Goal: Task Accomplishment & Management: Complete application form

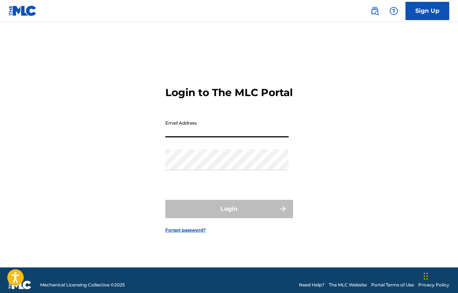
type input "[EMAIL_ADDRESS][DOMAIN_NAME]"
click at [229, 215] on button "Login" at bounding box center [229, 209] width 128 height 18
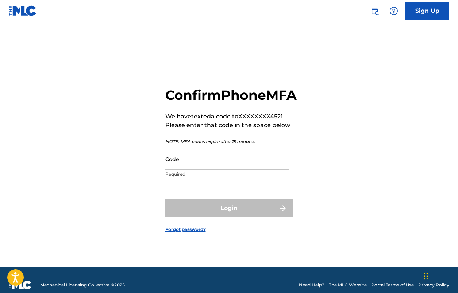
click at [234, 168] on input "Code" at bounding box center [226, 159] width 123 height 21
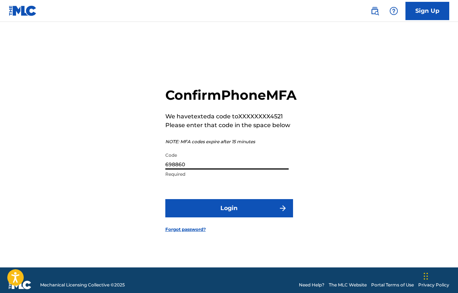
type input "698860"
click at [229, 216] on button "Login" at bounding box center [229, 208] width 128 height 18
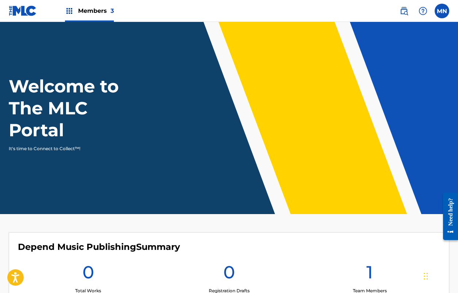
click at [109, 13] on span "Members 3" at bounding box center [96, 11] width 36 height 8
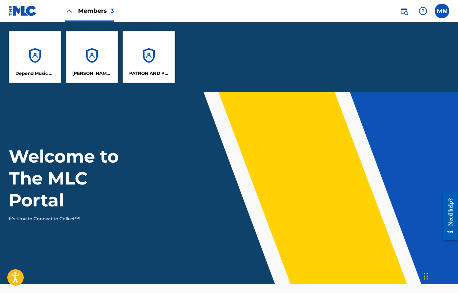
click at [99, 57] on div "[PERSON_NAME] DESIGNEE" at bounding box center [92, 57] width 53 height 53
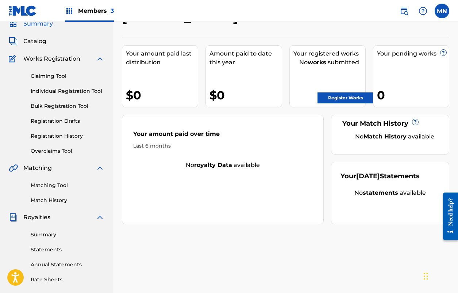
scroll to position [4, 0]
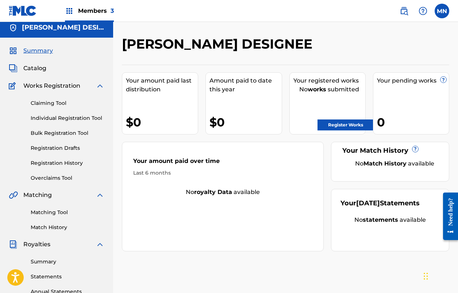
click at [38, 50] on span "Summary" at bounding box center [38, 50] width 30 height 9
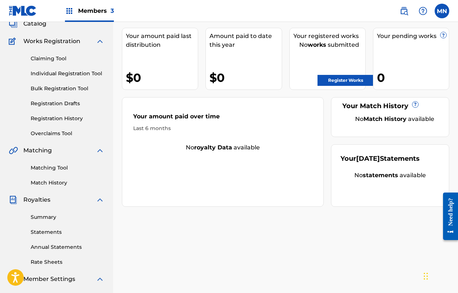
scroll to position [160, 0]
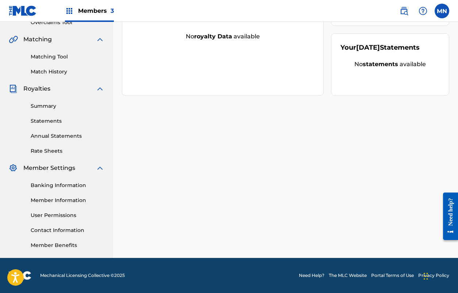
click at [64, 199] on link "Member Information" at bounding box center [68, 201] width 74 height 8
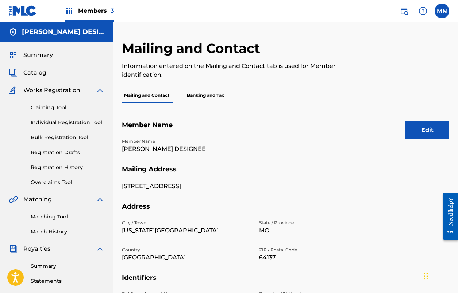
click at [58, 35] on h5 "[PERSON_NAME] DESIGNEE" at bounding box center [63, 32] width 83 height 8
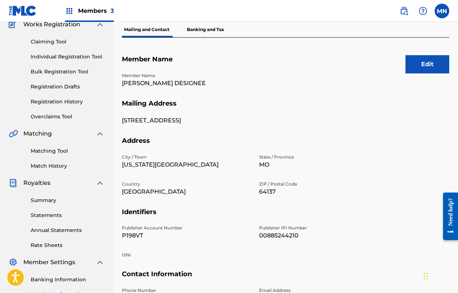
scroll to position [158, 0]
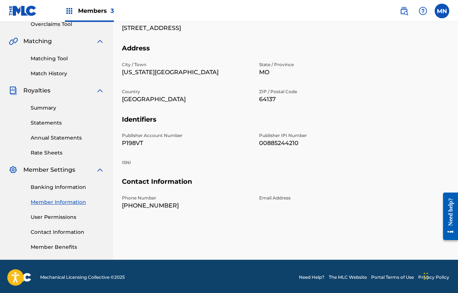
click at [76, 234] on link "Contact Information" at bounding box center [68, 232] width 74 height 8
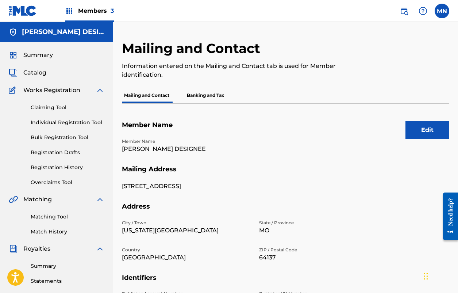
click at [151, 96] on p "Mailing and Contact" at bounding box center [147, 95] width 50 height 15
click at [177, 151] on p "[PERSON_NAME] DESIGNEE" at bounding box center [186, 149] width 129 height 9
click at [418, 130] on button "Edit" at bounding box center [428, 130] width 44 height 18
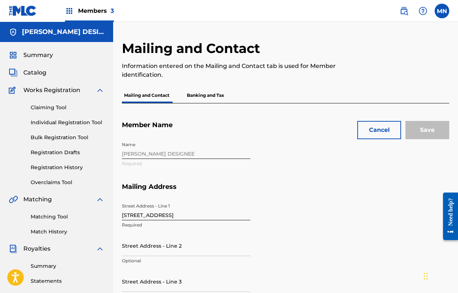
drag, startPoint x: 198, startPoint y: 150, endPoint x: 191, endPoint y: 150, distance: 7.0
click at [191, 150] on div "Name [PERSON_NAME] DESIGNEE Required" at bounding box center [255, 160] width 266 height 45
drag, startPoint x: 181, startPoint y: 151, endPoint x: 137, endPoint y: 157, distance: 44.6
click at [137, 157] on div "Name [PERSON_NAME] DESIGNEE Required" at bounding box center [255, 160] width 266 height 45
drag, startPoint x: 177, startPoint y: 156, endPoint x: 189, endPoint y: 155, distance: 12.1
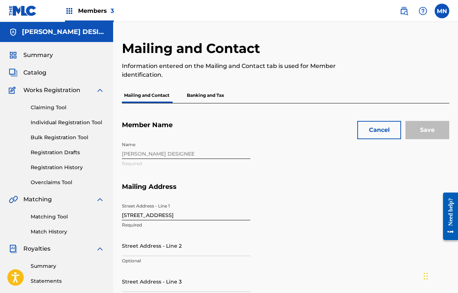
click at [189, 155] on div "Name [PERSON_NAME] DESIGNEE Required" at bounding box center [255, 160] width 266 height 45
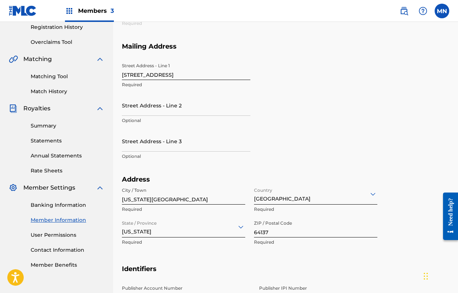
scroll to position [253, 0]
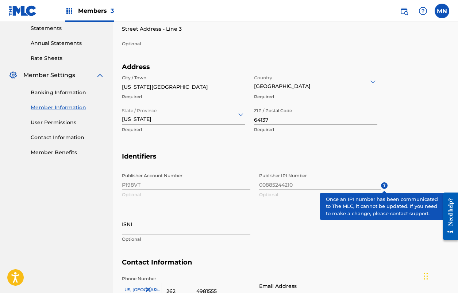
click at [384, 186] on span "?" at bounding box center [384, 185] width 7 height 7
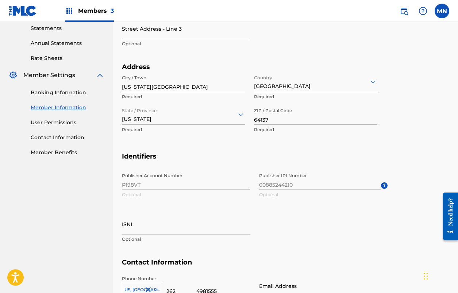
click at [376, 136] on div "Address City / Town [US_STATE][GEOGRAPHIC_DATA] Required Country [GEOGRAPHIC_DA…" at bounding box center [255, 102] width 266 height 78
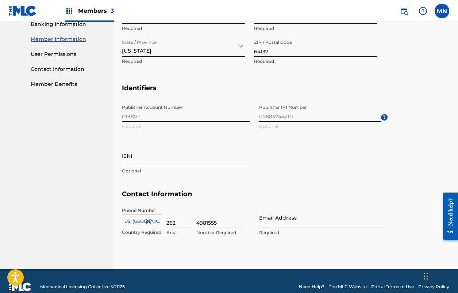
scroll to position [320, 0]
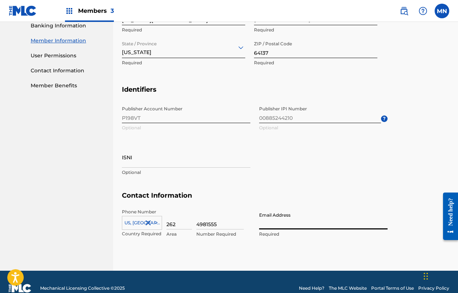
click at [365, 171] on div "Publisher Account Number P198VT Optional Publisher IPI Number 00885244210 Optio…" at bounding box center [255, 146] width 266 height 89
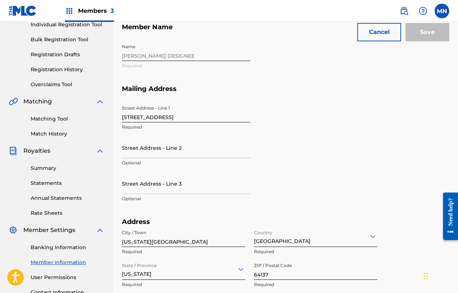
scroll to position [331, 0]
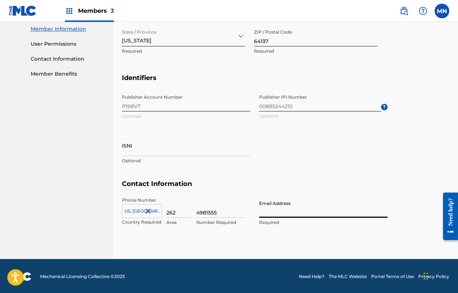
click at [277, 206] on input "Email Address" at bounding box center [323, 207] width 129 height 21
paste input "[EMAIL_ADDRESS][DOMAIN_NAME]"
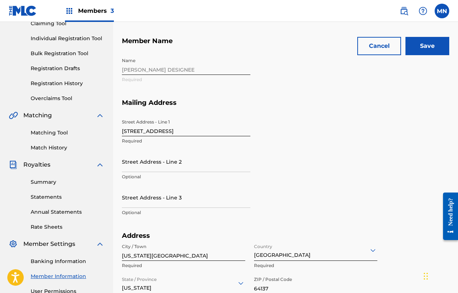
type input "[EMAIL_ADDRESS][DOMAIN_NAME]"
click at [430, 50] on input "Save" at bounding box center [428, 46] width 44 height 18
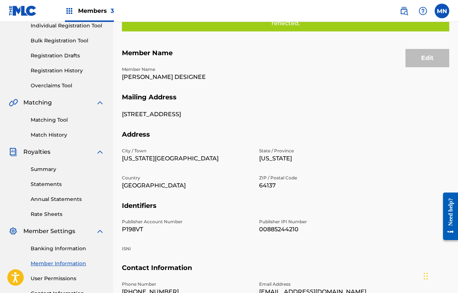
scroll to position [56, 0]
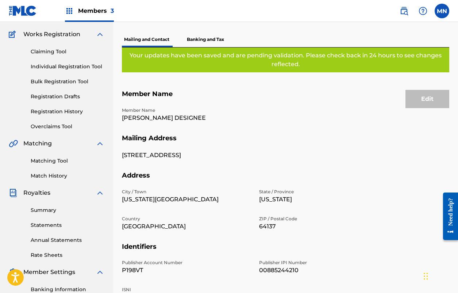
click at [210, 40] on p "Banking and Tax" at bounding box center [206, 39] width 42 height 15
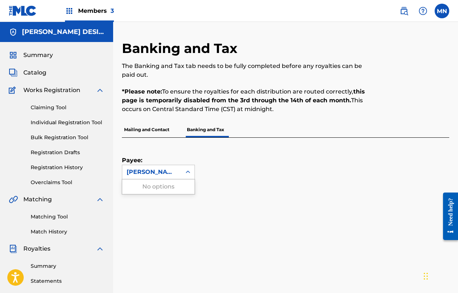
click at [188, 172] on icon at bounding box center [187, 171] width 7 height 7
click at [165, 173] on div "[PERSON_NAME] DESIGNEE" at bounding box center [152, 172] width 50 height 9
click at [79, 30] on h5 "[PERSON_NAME] DESIGNEE" at bounding box center [63, 32] width 83 height 8
click at [39, 73] on span "Catalog" at bounding box center [34, 72] width 23 height 9
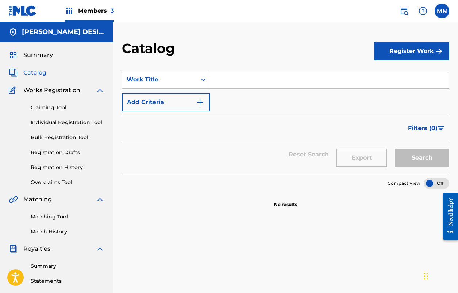
click at [62, 108] on link "Claiming Tool" at bounding box center [68, 108] width 74 height 8
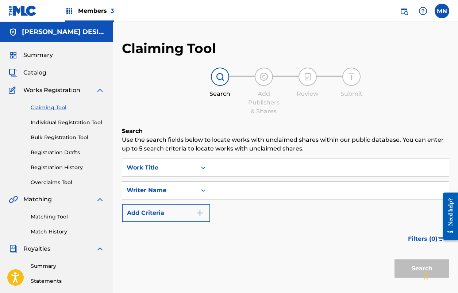
click at [244, 194] on input "Search Form" at bounding box center [329, 191] width 239 height 18
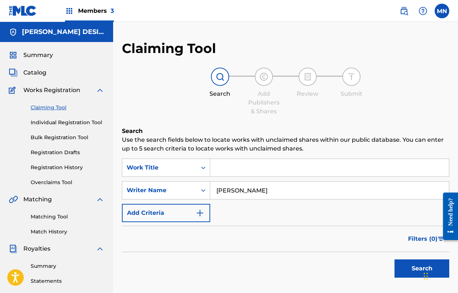
type input "[PERSON_NAME]"
click at [409, 267] on button "Search" at bounding box center [422, 268] width 55 height 18
click at [111, 9] on span "3" at bounding box center [112, 10] width 3 height 7
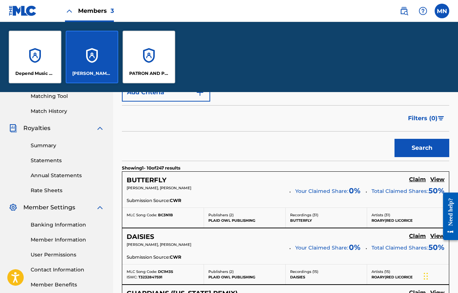
scroll to position [240, 0]
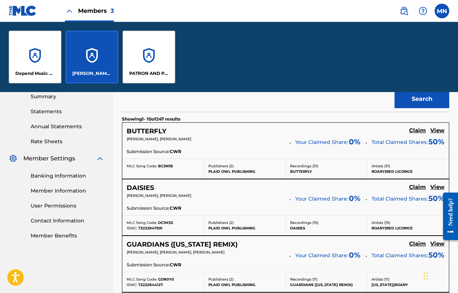
click at [434, 130] on h5 "View" at bounding box center [438, 130] width 14 height 7
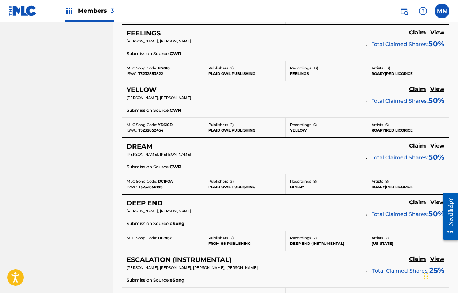
scroll to position [673, 0]
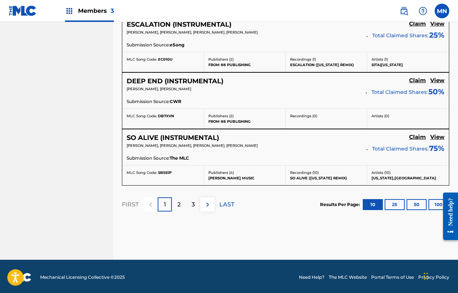
click at [439, 202] on div at bounding box center [448, 216] width 20 height 60
click at [437, 201] on button "100" at bounding box center [439, 204] width 20 height 11
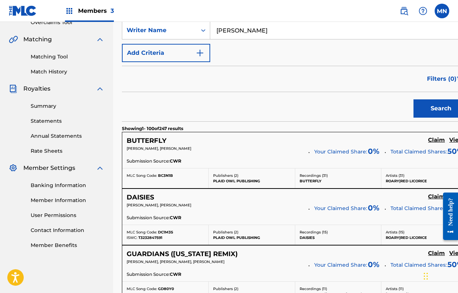
click at [457, 79] on img "Search Form" at bounding box center [460, 79] width 6 height 4
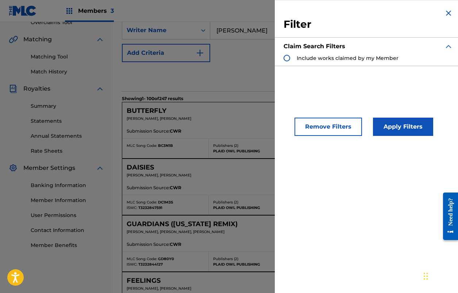
click at [386, 122] on button "Apply Filters" at bounding box center [403, 127] width 60 height 18
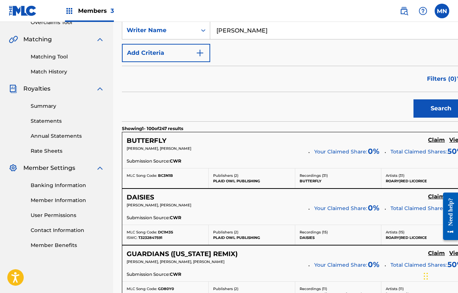
click at [457, 78] on img "Search Form" at bounding box center [460, 79] width 6 height 4
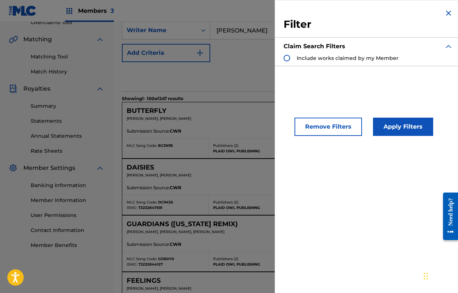
click at [449, 11] on img "Search Form" at bounding box center [449, 13] width 9 height 9
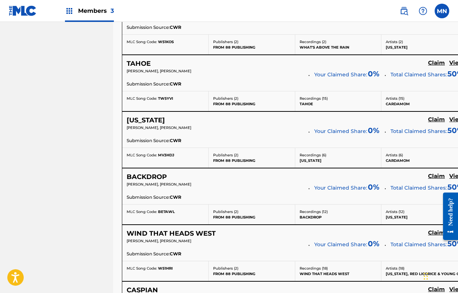
scroll to position [5161, 0]
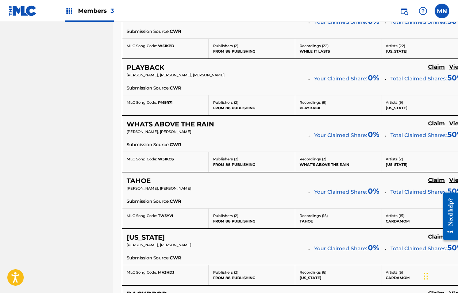
click at [70, 10] on img at bounding box center [69, 11] width 9 height 9
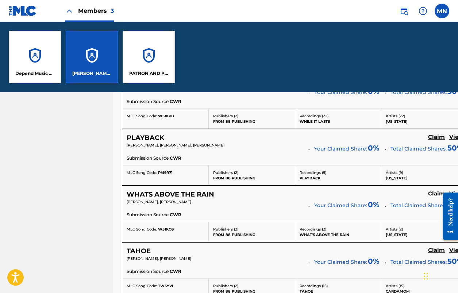
click at [23, 11] on img at bounding box center [23, 10] width 28 height 11
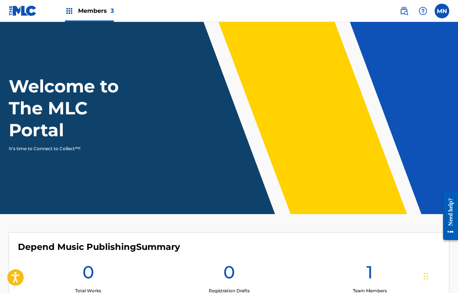
click at [445, 12] on label at bounding box center [442, 11] width 15 height 15
click at [442, 11] on input "MN [PERSON_NAME] [EMAIL_ADDRESS][DOMAIN_NAME] Notification Preferences Profile …" at bounding box center [442, 11] width 0 height 0
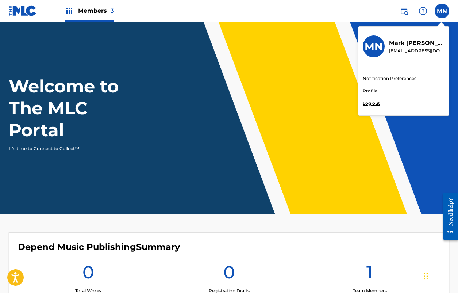
click at [369, 90] on link "Profile" at bounding box center [370, 91] width 15 height 7
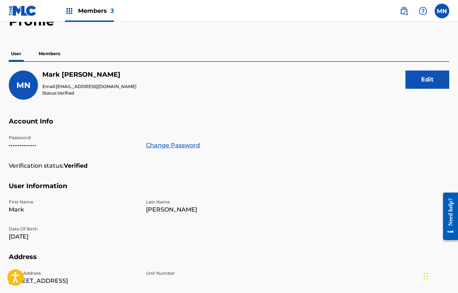
scroll to position [33, 0]
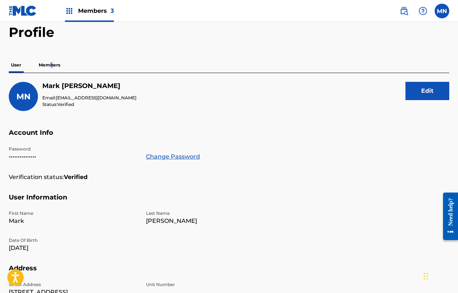
click at [53, 66] on p "Members" at bounding box center [50, 64] width 26 height 15
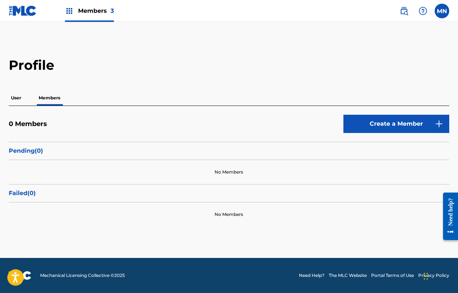
click at [113, 11] on span "3" at bounding box center [112, 10] width 3 height 7
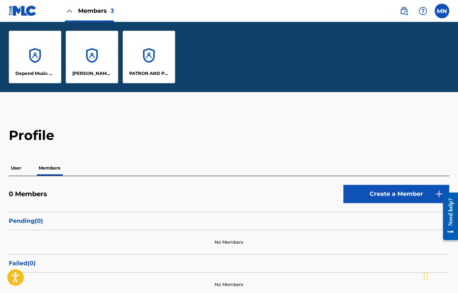
click at [69, 10] on img at bounding box center [69, 11] width 9 height 9
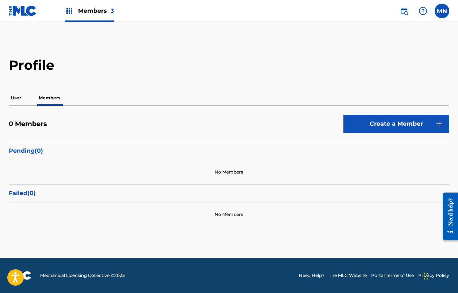
click at [404, 123] on link "Create a Member" at bounding box center [397, 124] width 106 height 18
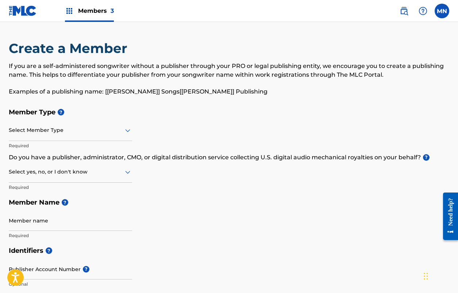
click at [129, 133] on icon at bounding box center [127, 130] width 9 height 9
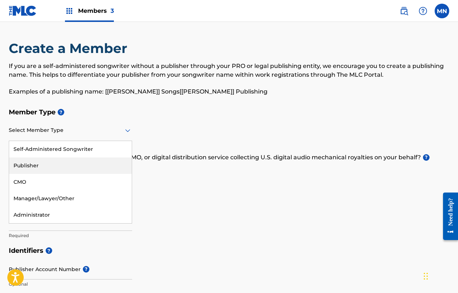
click at [63, 162] on div "Publisher" at bounding box center [70, 165] width 123 height 16
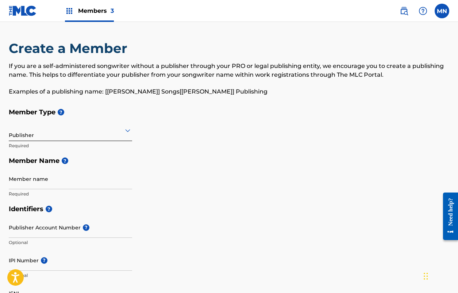
click at [111, 13] on span "3" at bounding box center [112, 10] width 3 height 7
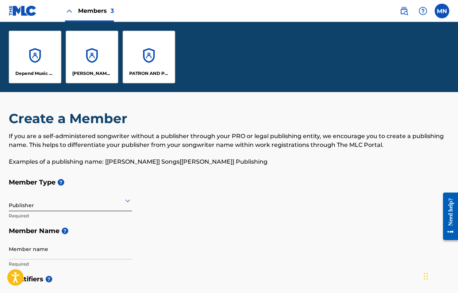
click at [41, 64] on div "Depend Music Publishing" at bounding box center [35, 57] width 53 height 53
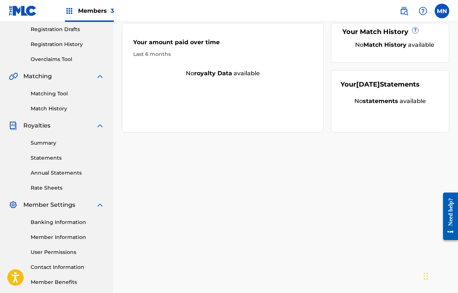
scroll to position [160, 0]
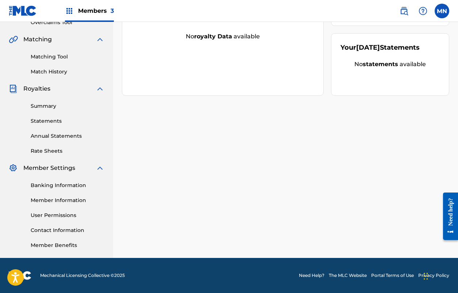
click at [81, 200] on link "Member Information" at bounding box center [68, 201] width 74 height 8
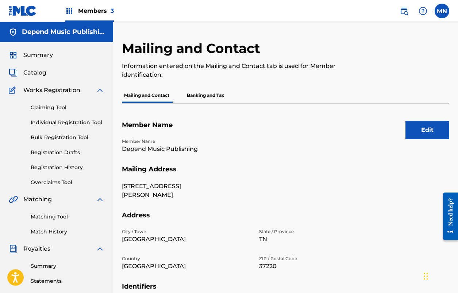
click at [440, 12] on label at bounding box center [442, 11] width 15 height 15
click at [442, 11] on input "MN [PERSON_NAME] [EMAIL_ADDRESS][DOMAIN_NAME] Notification Preferences Profile …" at bounding box center [442, 11] width 0 height 0
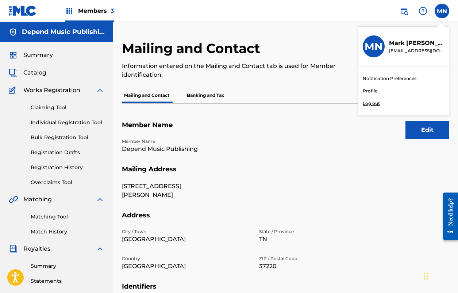
click at [25, 13] on img at bounding box center [23, 10] width 28 height 11
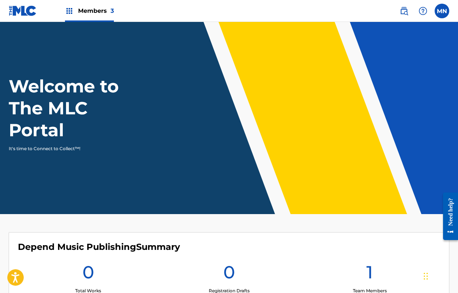
click at [69, 10] on img at bounding box center [69, 11] width 9 height 9
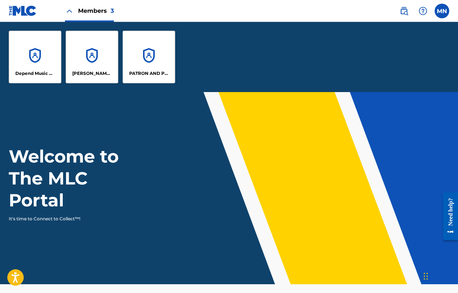
click at [69, 10] on img at bounding box center [69, 11] width 9 height 9
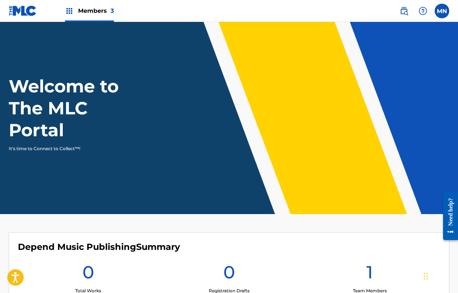
click at [441, 14] on label at bounding box center [442, 11] width 15 height 15
click at [442, 11] on input "MN [PERSON_NAME] [EMAIL_ADDRESS][DOMAIN_NAME] Notification Preferences Profile …" at bounding box center [442, 11] width 0 height 0
click at [302, 9] on nav "Members 3 MN [GEOGRAPHIC_DATA] [PERSON_NAME] [PERSON_NAME][EMAIL_ADDRESS][DOMAI…" at bounding box center [229, 11] width 458 height 22
click at [111, 10] on span "3" at bounding box center [112, 10] width 3 height 7
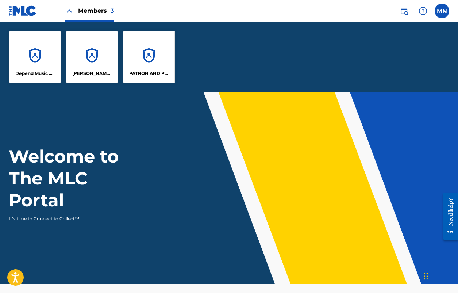
click at [23, 11] on img at bounding box center [23, 10] width 28 height 11
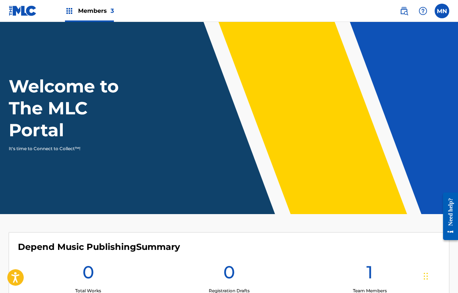
click at [27, 11] on img at bounding box center [23, 10] width 28 height 11
click at [442, 11] on label at bounding box center [442, 11] width 15 height 15
click at [442, 11] on input "MN [PERSON_NAME] [EMAIL_ADDRESS][DOMAIN_NAME] Notification Preferences Profile …" at bounding box center [442, 11] width 0 height 0
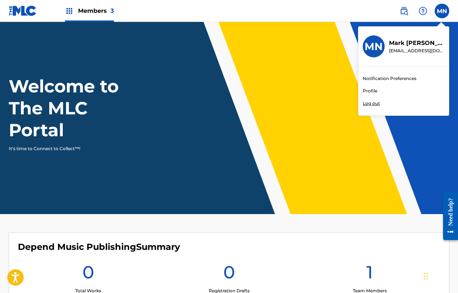
click at [373, 92] on link "Profile" at bounding box center [370, 91] width 15 height 7
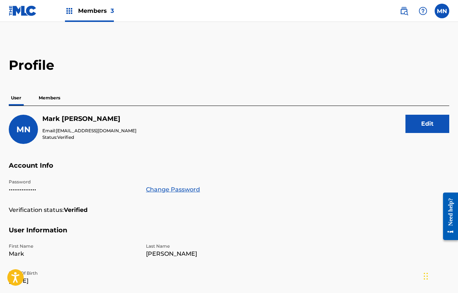
click at [407, 13] on img at bounding box center [404, 11] width 9 height 9
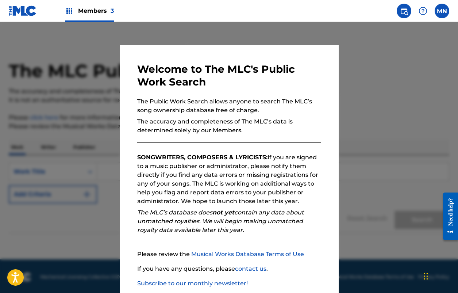
click at [445, 12] on label at bounding box center [442, 11] width 15 height 15
click at [442, 11] on input "MN [PERSON_NAME] [EMAIL_ADDRESS][DOMAIN_NAME] Notification Preferences Profile …" at bounding box center [442, 11] width 0 height 0
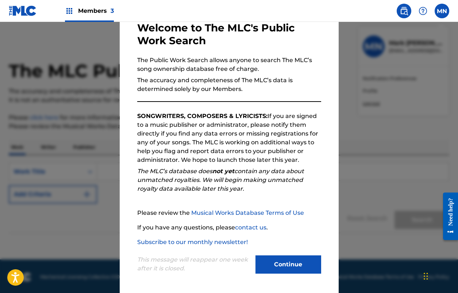
scroll to position [1, 0]
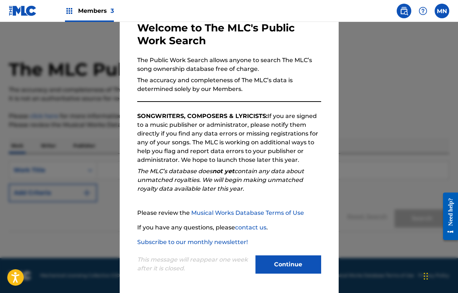
drag, startPoint x: 274, startPoint y: 272, endPoint x: 274, endPoint y: 268, distance: 4.0
click at [274, 272] on button "Continue" at bounding box center [289, 264] width 66 height 18
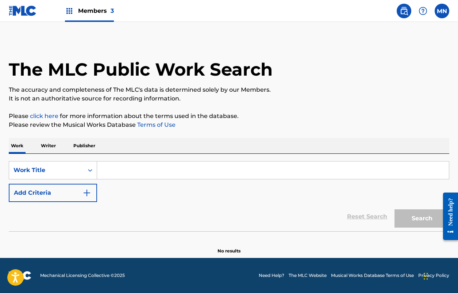
click at [444, 15] on label at bounding box center [442, 11] width 15 height 15
click at [442, 11] on input "MN [PERSON_NAME] [EMAIL_ADDRESS][DOMAIN_NAME] Notification Preferences Profile …" at bounding box center [442, 11] width 0 height 0
click at [398, 49] on p "[EMAIL_ADDRESS][DOMAIN_NAME]" at bounding box center [417, 50] width 56 height 7
click at [442, 11] on input "MN [PERSON_NAME] [EMAIL_ADDRESS][DOMAIN_NAME] Notification Preferences Profile …" at bounding box center [442, 11] width 0 height 0
drag, startPoint x: 377, startPoint y: 48, endPoint x: 372, endPoint y: 53, distance: 6.5
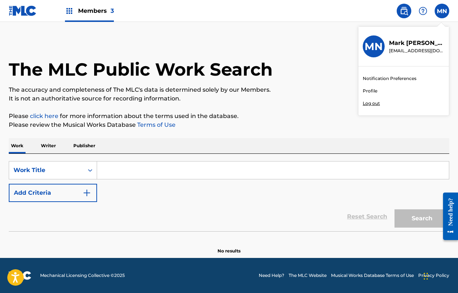
click at [376, 49] on h3 "MN" at bounding box center [374, 46] width 18 height 13
click at [442, 11] on input "MN [PERSON_NAME] [EMAIL_ADDRESS][DOMAIN_NAME] Notification Preferences Profile …" at bounding box center [442, 11] width 0 height 0
click at [366, 90] on link "Profile" at bounding box center [370, 91] width 15 height 7
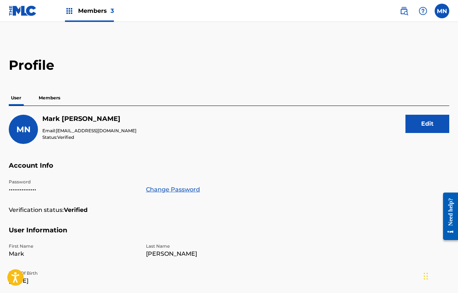
click at [50, 97] on p "Members" at bounding box center [50, 97] width 26 height 15
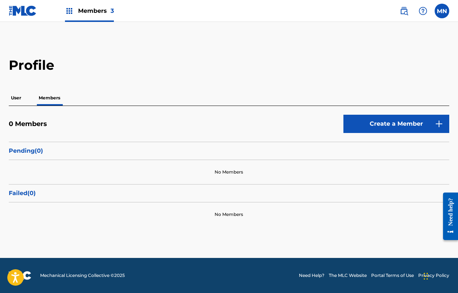
click at [400, 122] on link "Create a Member" at bounding box center [397, 124] width 106 height 18
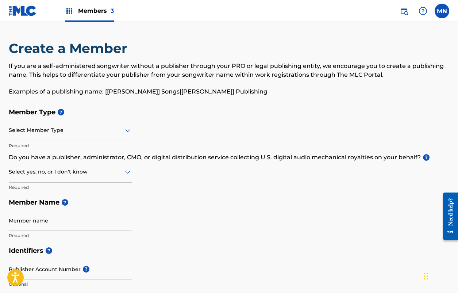
click at [121, 135] on div "Select Member Type" at bounding box center [70, 130] width 123 height 21
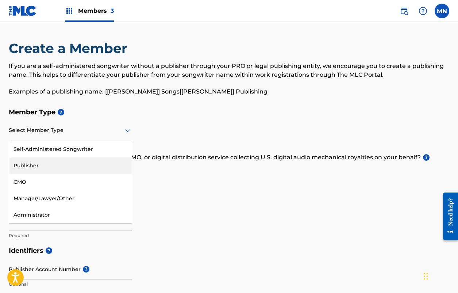
click at [46, 168] on div "Publisher" at bounding box center [70, 165] width 123 height 16
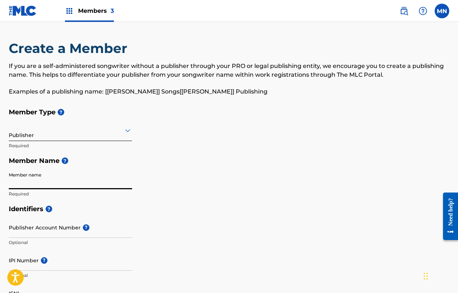
paste input "Depend Songs Publishing"
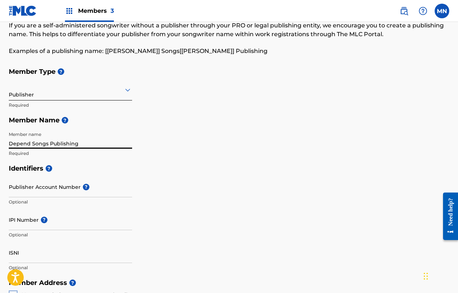
scroll to position [111, 0]
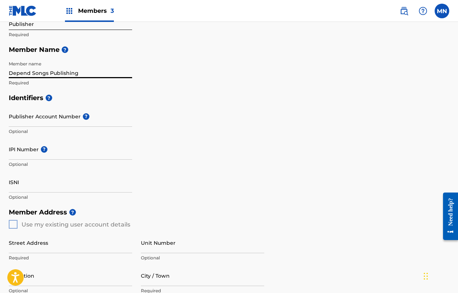
type input "Depend Songs Publishing"
click at [40, 153] on input "IPI Number ?" at bounding box center [70, 149] width 123 height 21
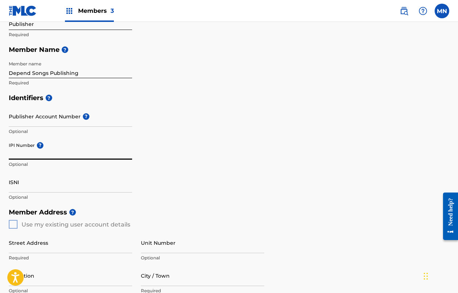
paste input "01279948384"
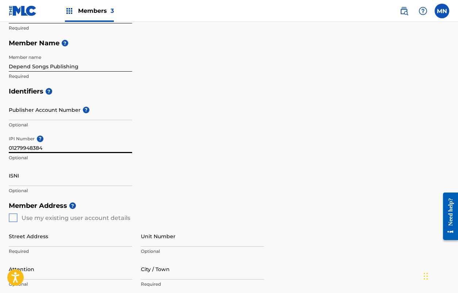
scroll to position [131, 0]
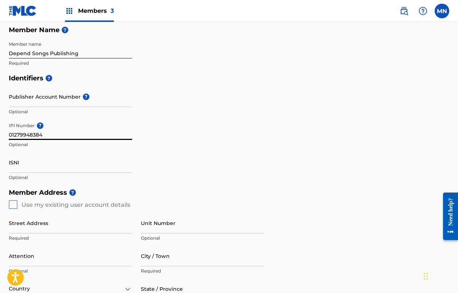
type input "01279948384"
click at [11, 202] on div "Member Address ? Use my existing user account details Street Address Required U…" at bounding box center [229, 268] width 441 height 167
click at [16, 203] on div "Member Address ? Use my existing user account details Street Address Required U…" at bounding box center [229, 268] width 441 height 167
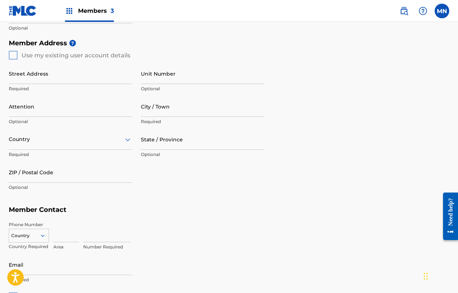
scroll to position [279, 0]
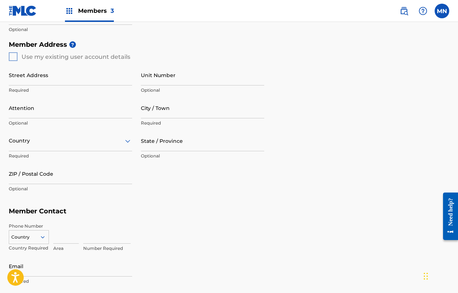
click at [13, 57] on div "Member Address ? Use my existing user account details Street Address Required U…" at bounding box center [229, 120] width 441 height 167
click at [14, 56] on div "Member Address ? Use my existing user account details Street Address Required U…" at bounding box center [229, 120] width 441 height 167
click at [50, 78] on input "Street Address" at bounding box center [70, 75] width 123 height 21
click at [125, 80] on input "Street Address" at bounding box center [70, 75] width 123 height 21
click at [126, 79] on input "Street Address" at bounding box center [70, 75] width 123 height 21
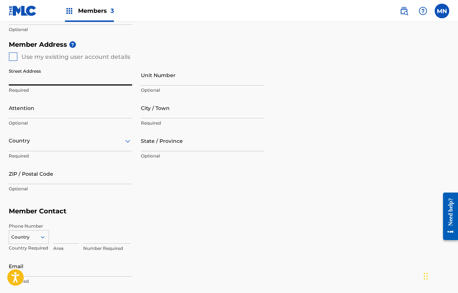
click at [129, 79] on input "Street Address" at bounding box center [70, 75] width 123 height 21
type input "5320 Anchorage Dr"
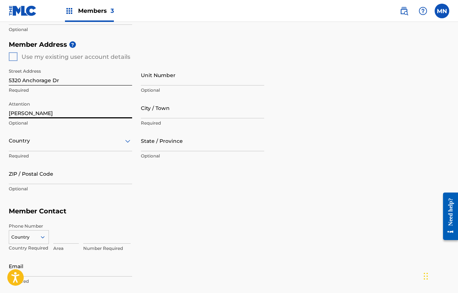
type input "[PERSON_NAME]"
type input "[GEOGRAPHIC_DATA]"
type input "U"
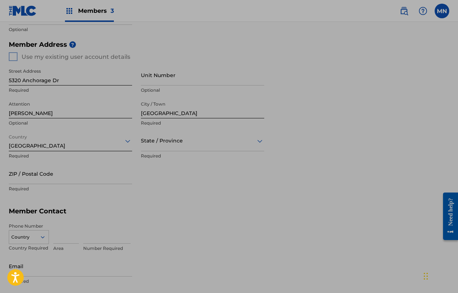
click at [67, 146] on div "[GEOGRAPHIC_DATA]" at bounding box center [70, 141] width 123 height 18
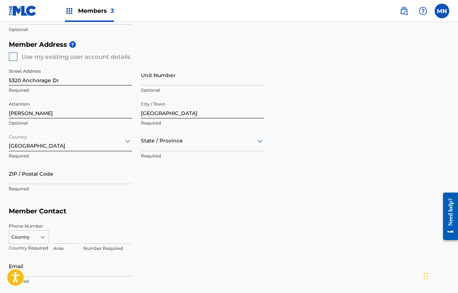
click at [77, 143] on div at bounding box center [70, 140] width 123 height 9
click at [191, 143] on div at bounding box center [202, 140] width 123 height 9
type input "ten"
drag, startPoint x: 163, startPoint y: 156, endPoint x: 159, endPoint y: 160, distance: 6.2
click at [163, 156] on div "[US_STATE]" at bounding box center [202, 159] width 123 height 16
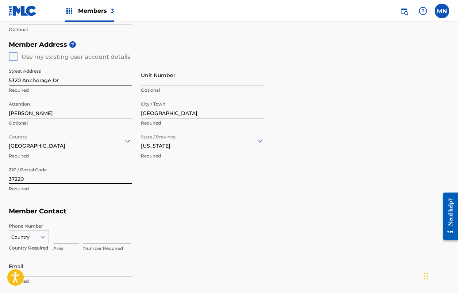
type input "37220"
click at [154, 219] on div "Phone Number Country Country Required Area Number Required" at bounding box center [229, 237] width 441 height 37
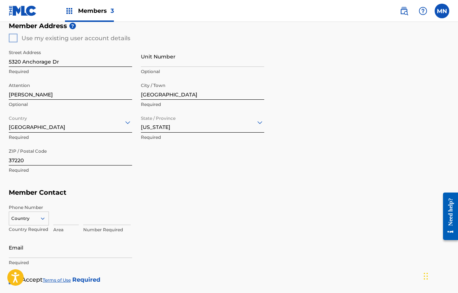
scroll to position [328, 0]
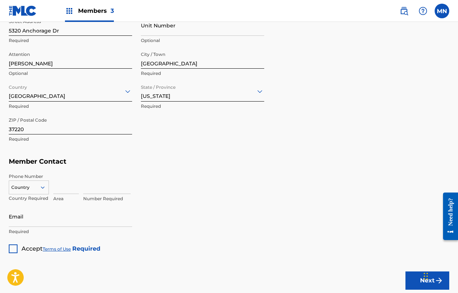
click at [39, 185] on div "Country" at bounding box center [29, 185] width 40 height 11
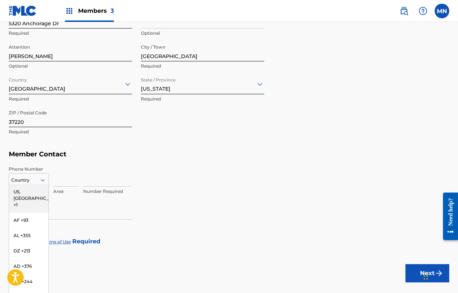
click at [30, 192] on div "US, [GEOGRAPHIC_DATA] +1" at bounding box center [28, 198] width 39 height 28
click at [67, 181] on input at bounding box center [66, 176] width 26 height 21
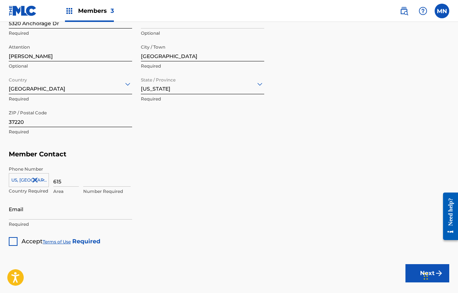
type input "615"
type input "4294521"
type input "[EMAIL_ADDRESS][DOMAIN_NAME]"
click at [14, 241] on div at bounding box center [13, 241] width 9 height 9
click at [419, 273] on button "Next" at bounding box center [428, 273] width 44 height 18
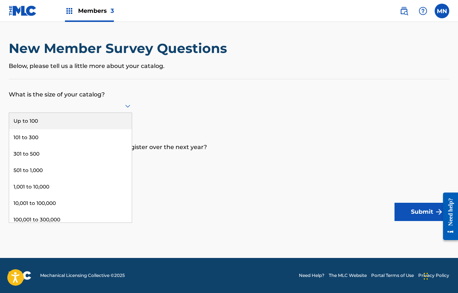
click at [126, 108] on icon at bounding box center [127, 106] width 5 height 3
click at [90, 129] on div "Up to 100" at bounding box center [70, 121] width 123 height 16
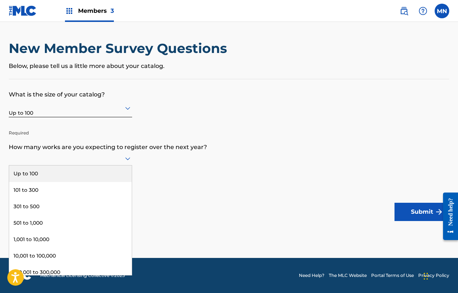
click at [132, 160] on icon at bounding box center [127, 158] width 9 height 9
click at [92, 182] on div "Up to 100" at bounding box center [70, 173] width 123 height 16
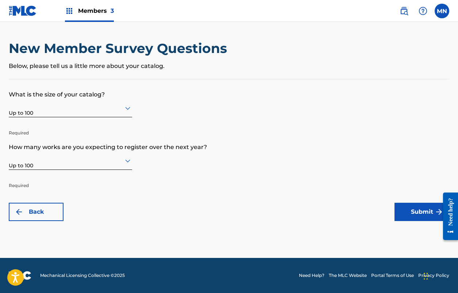
click at [421, 216] on button "Submit" at bounding box center [422, 212] width 55 height 18
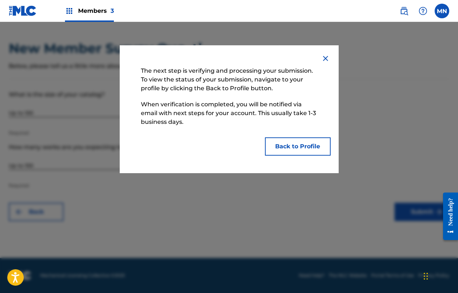
click at [326, 58] on img at bounding box center [325, 58] width 9 height 9
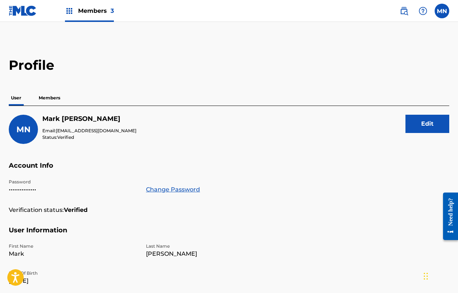
click at [444, 14] on label at bounding box center [442, 11] width 15 height 15
click at [442, 11] on input "MN [PERSON_NAME] [EMAIL_ADDRESS][DOMAIN_NAME] Notification Preferences Profile …" at bounding box center [442, 11] width 0 height 0
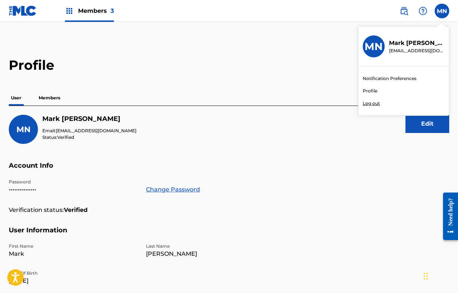
click at [116, 97] on div "User Members" at bounding box center [229, 97] width 441 height 15
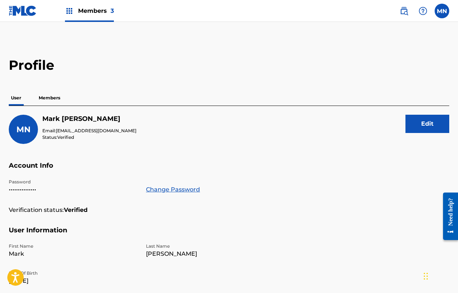
click at [47, 98] on p "Members" at bounding box center [50, 97] width 26 height 15
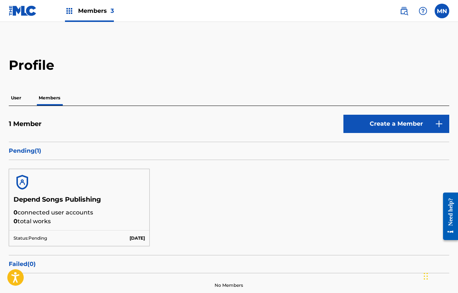
click at [27, 10] on img at bounding box center [23, 10] width 28 height 11
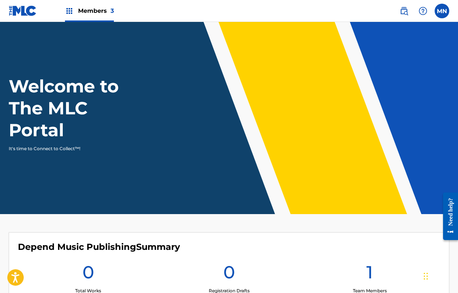
click at [106, 9] on span "Members 3" at bounding box center [96, 11] width 36 height 8
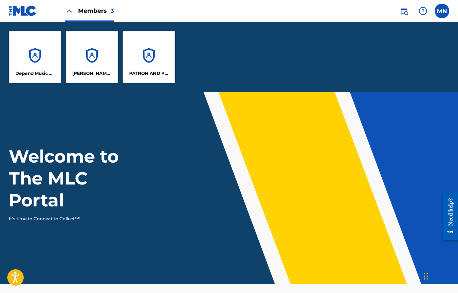
click at [140, 54] on div "PATRON AND PROFIT PUBLISHING" at bounding box center [149, 57] width 53 height 53
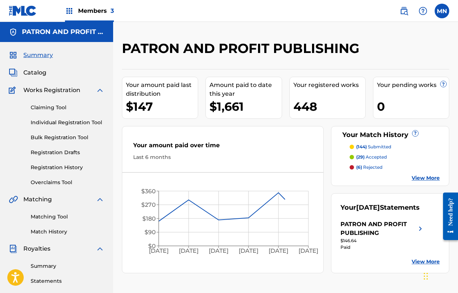
click at [107, 7] on span "Members 3" at bounding box center [96, 11] width 36 height 8
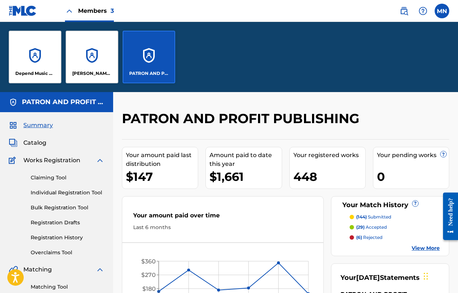
click at [91, 62] on div "[PERSON_NAME] DESIGNEE" at bounding box center [92, 57] width 53 height 53
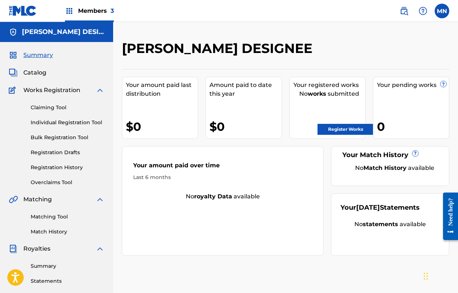
scroll to position [148, 0]
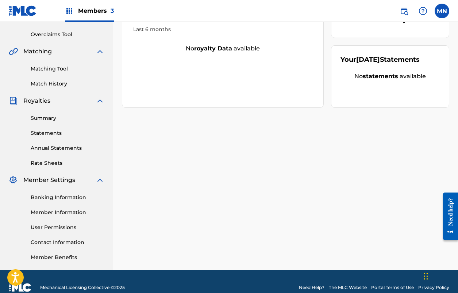
click at [69, 213] on link "Member Information" at bounding box center [68, 213] width 74 height 8
